Goal: Information Seeking & Learning: Learn about a topic

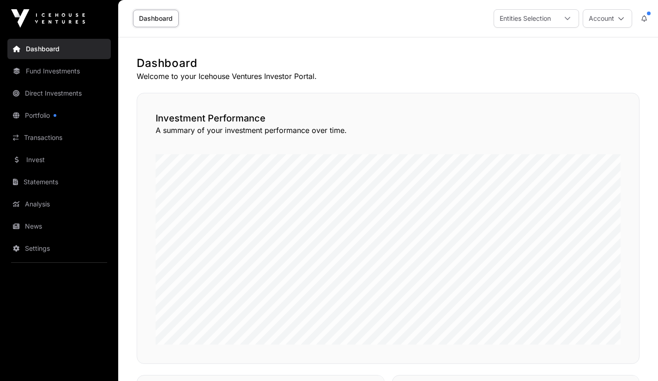
click at [49, 208] on link "Analysis" at bounding box center [58, 204] width 103 height 20
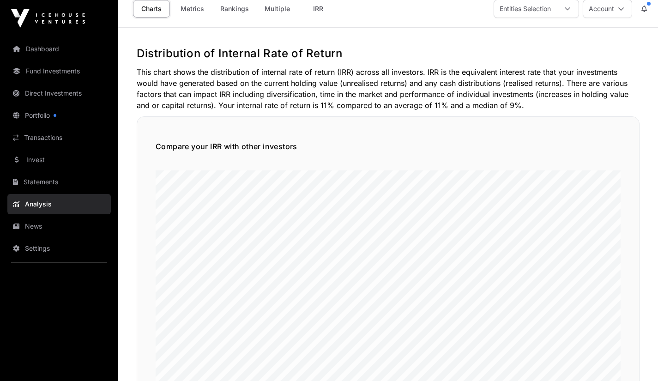
scroll to position [3, 0]
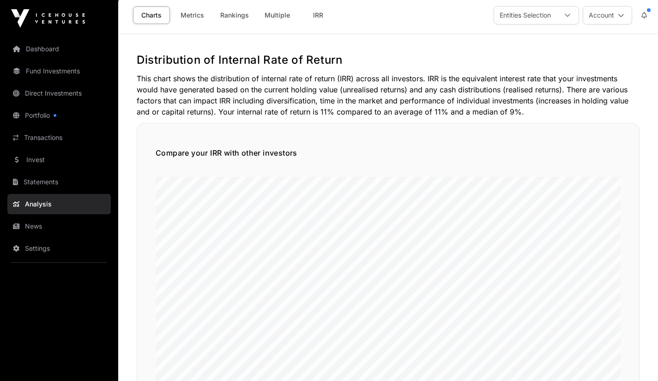
click at [317, 18] on link "IRR" at bounding box center [318, 15] width 37 height 18
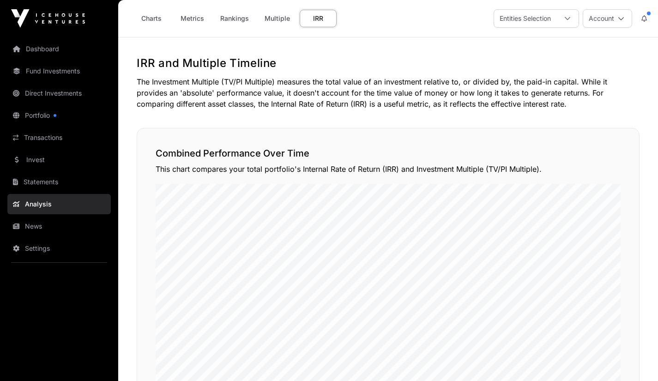
click at [275, 18] on link "Multiple" at bounding box center [277, 19] width 37 height 18
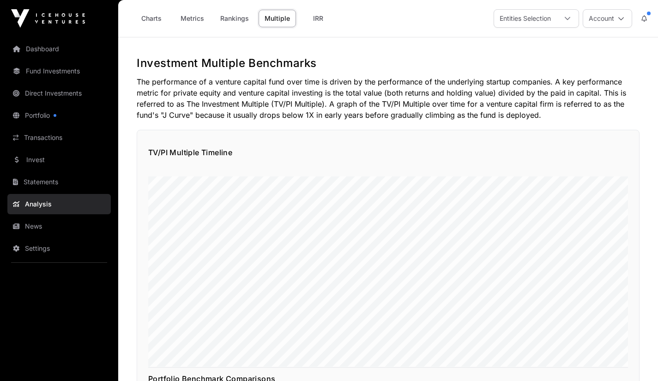
click at [241, 19] on link "Rankings" at bounding box center [234, 19] width 41 height 18
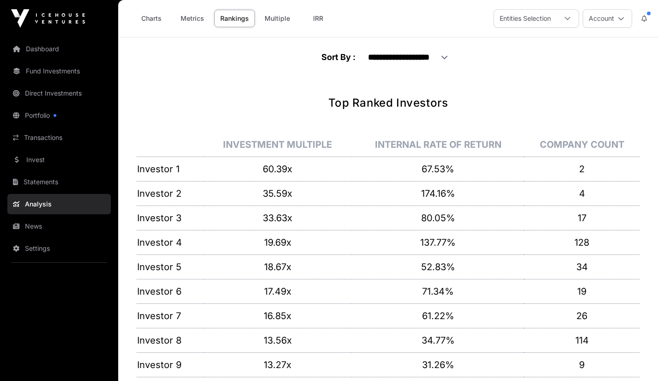
click at [199, 21] on link "Metrics" at bounding box center [192, 19] width 37 height 18
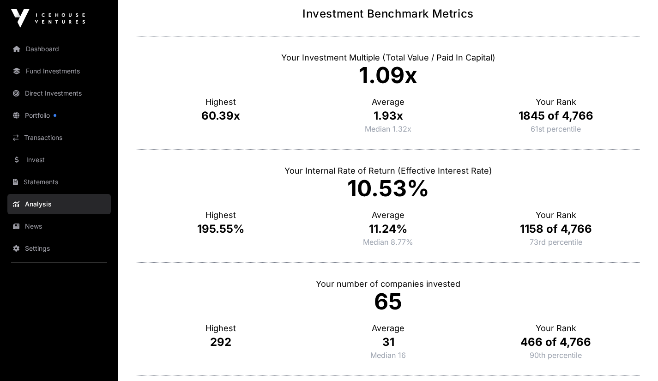
scroll to position [40, 0]
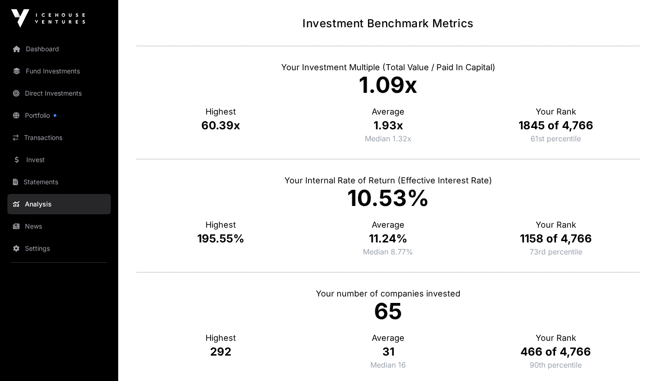
click at [49, 164] on link "Invest" at bounding box center [58, 160] width 103 height 20
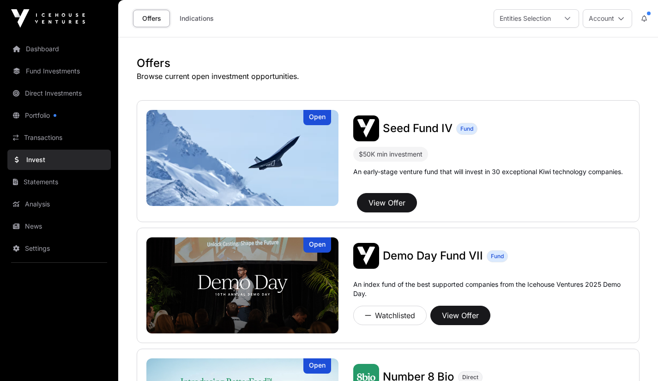
click at [43, 117] on link "Portfolio" at bounding box center [58, 115] width 103 height 20
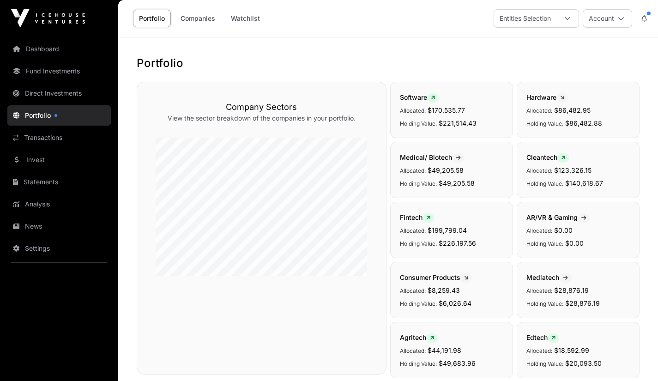
click at [38, 156] on link "Invest" at bounding box center [58, 160] width 103 height 20
